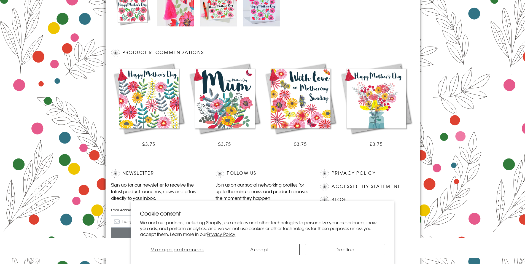
scroll to position [304, 0]
